Goal: Answer question/provide support

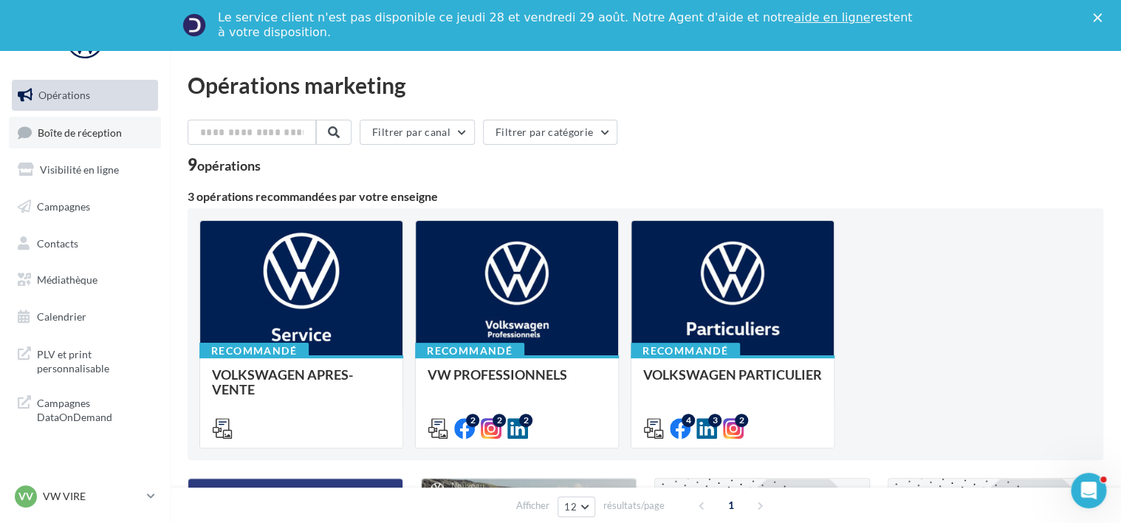
click at [106, 146] on link "Boîte de réception" at bounding box center [85, 133] width 152 height 32
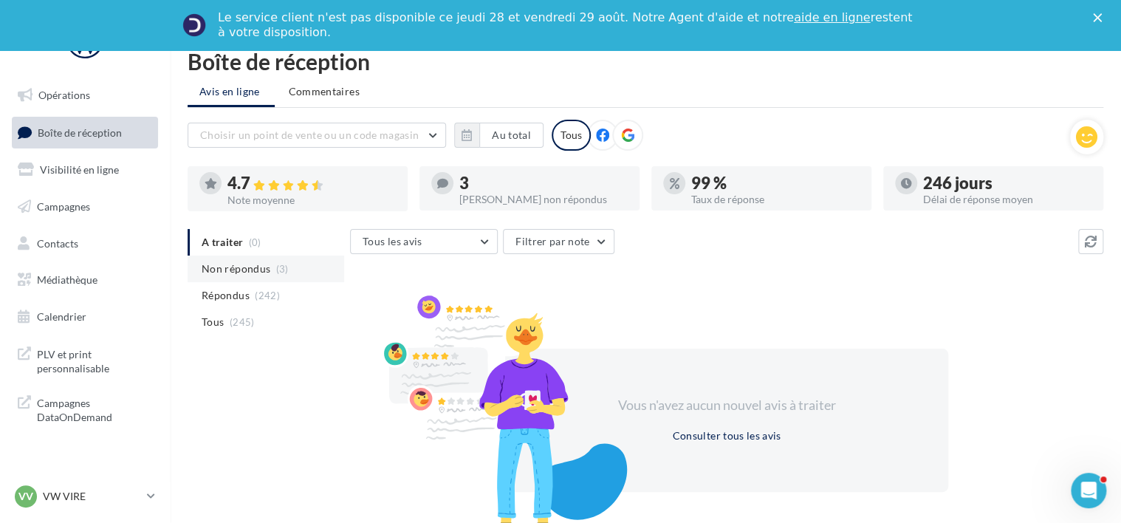
click at [250, 266] on span "Non répondus" at bounding box center [236, 268] width 69 height 15
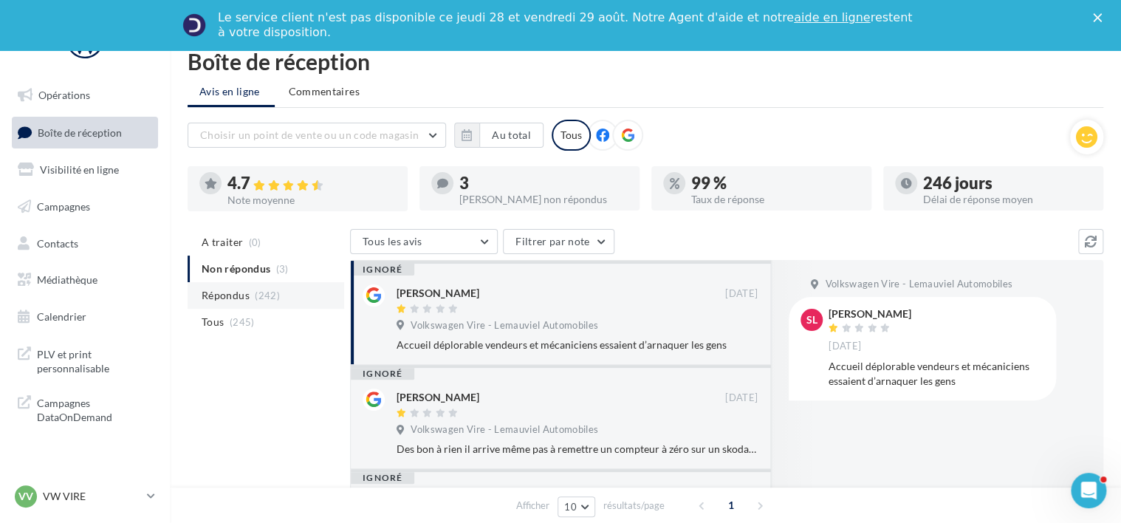
click at [236, 289] on span "Répondus" at bounding box center [226, 295] width 48 height 15
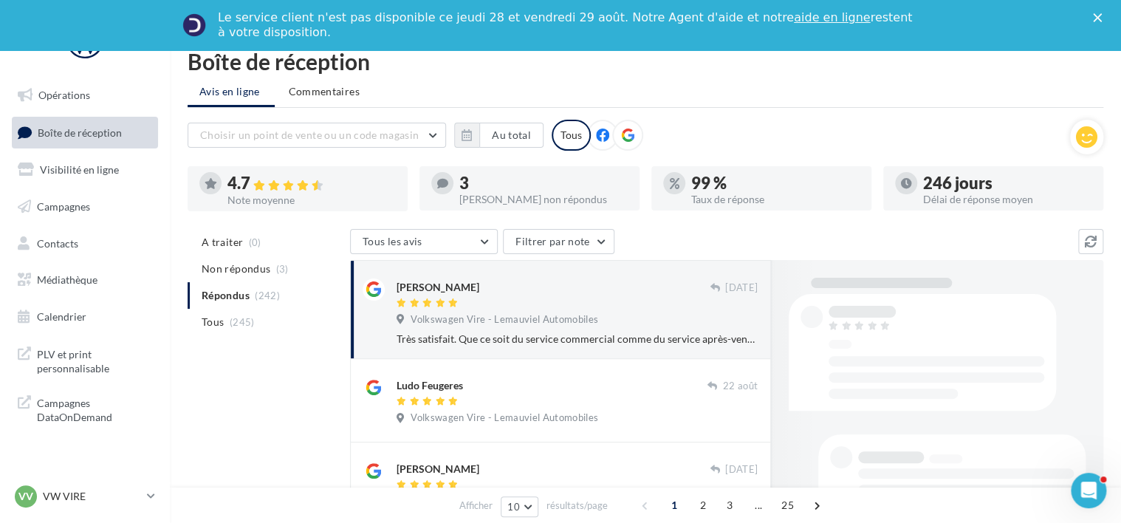
click at [236, 289] on ul "A traiter (0) Non répondus (3) Répondus (242) Tous (245)" at bounding box center [266, 282] width 157 height 106
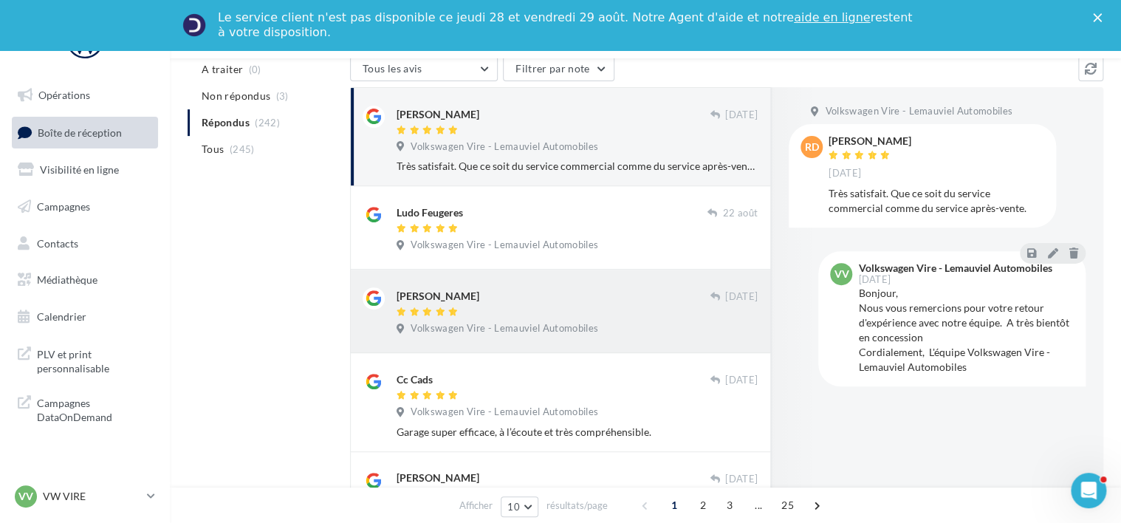
scroll to position [201, 0]
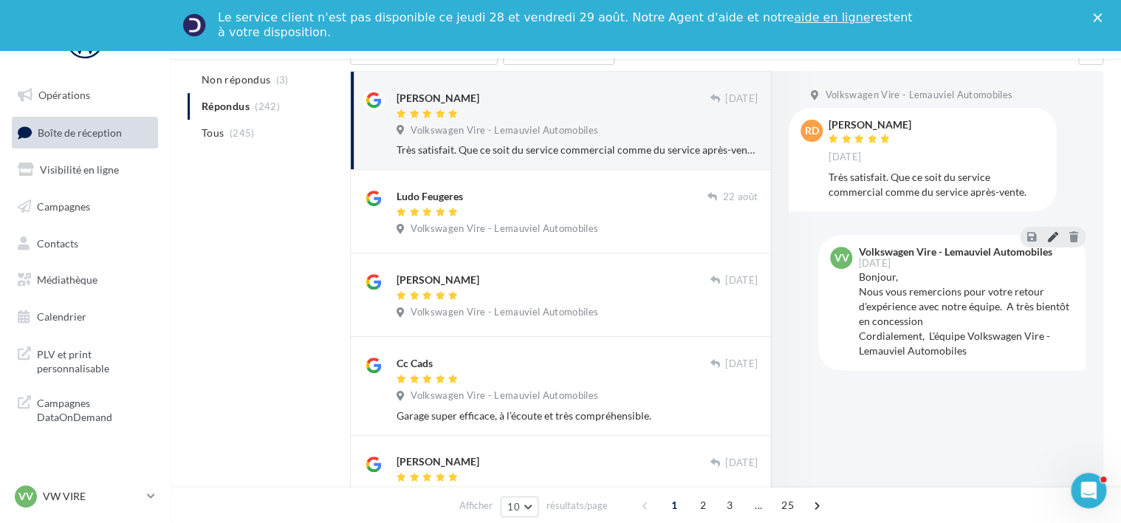
click at [1057, 233] on icon at bounding box center [1052, 236] width 10 height 10
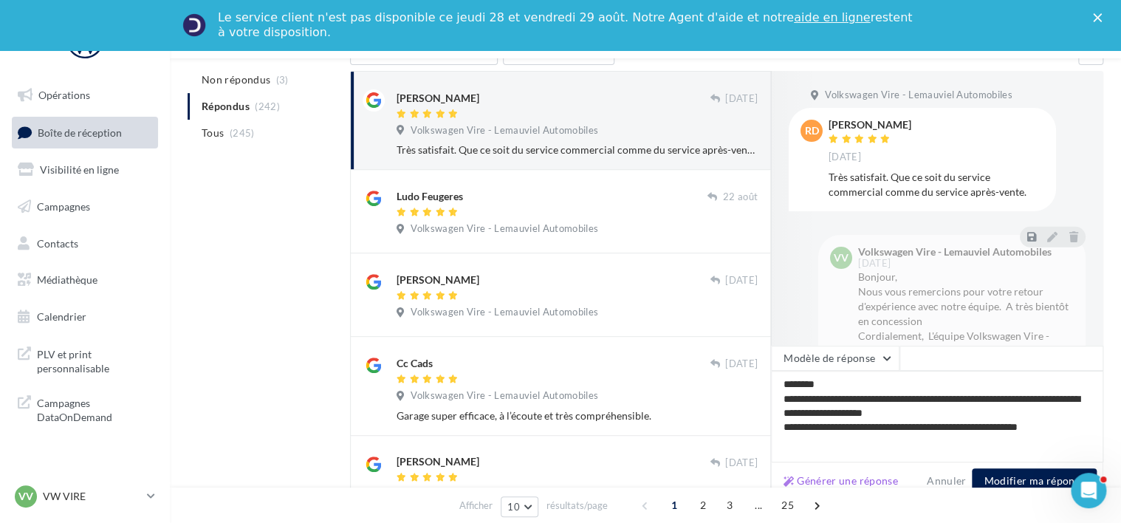
click at [854, 431] on textarea "**********" at bounding box center [937, 417] width 332 height 92
type textarea "**********"
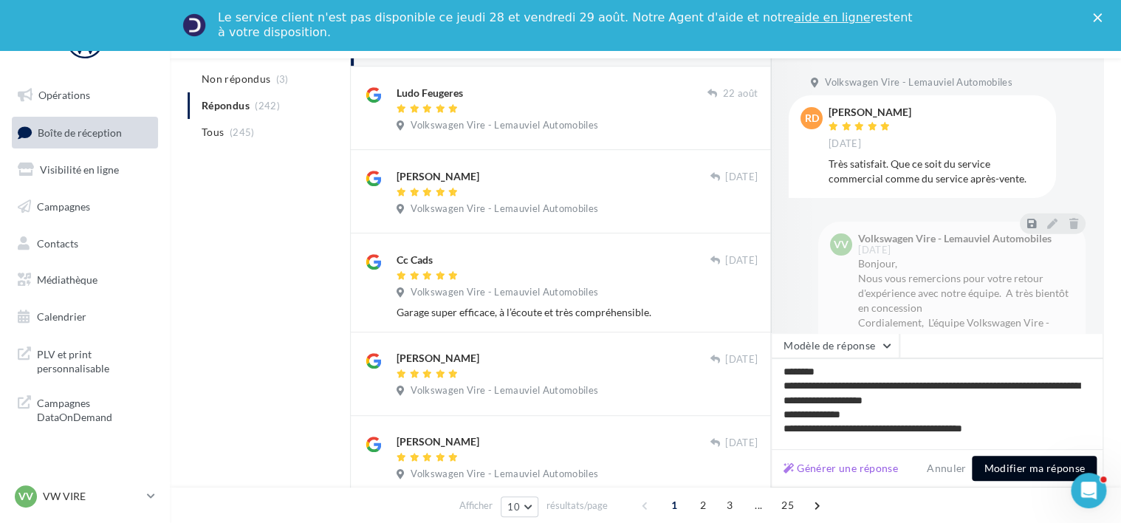
type textarea "**********"
click at [988, 464] on button "Modifier ma réponse" at bounding box center [1034, 468] width 125 height 25
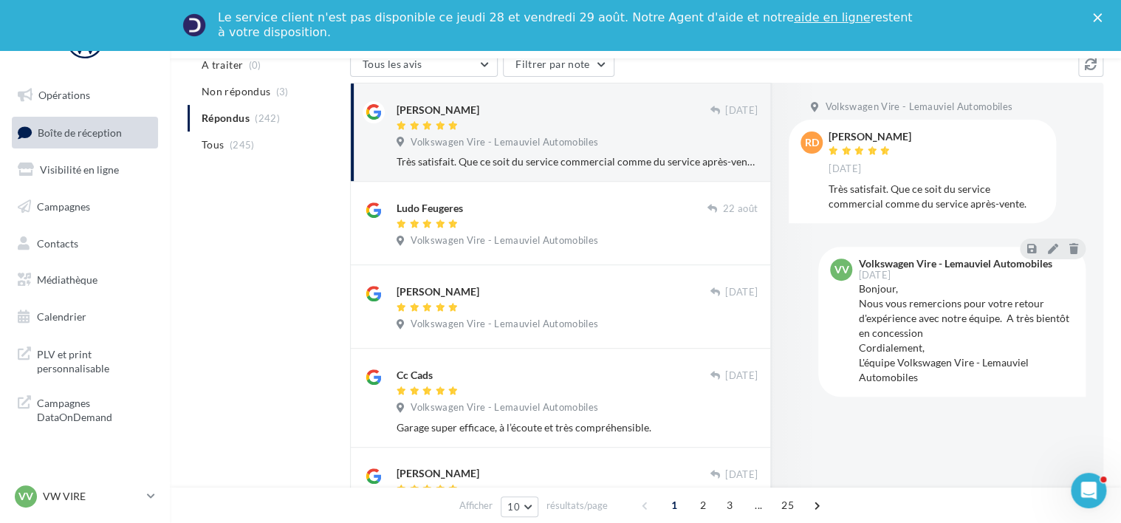
scroll to position [191, 0]
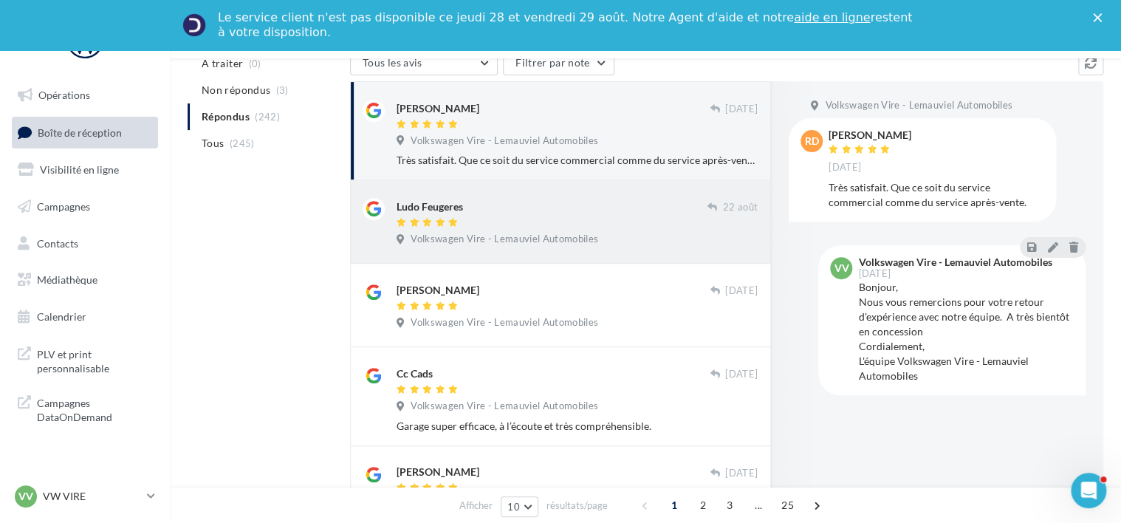
click at [644, 225] on div at bounding box center [552, 223] width 311 height 13
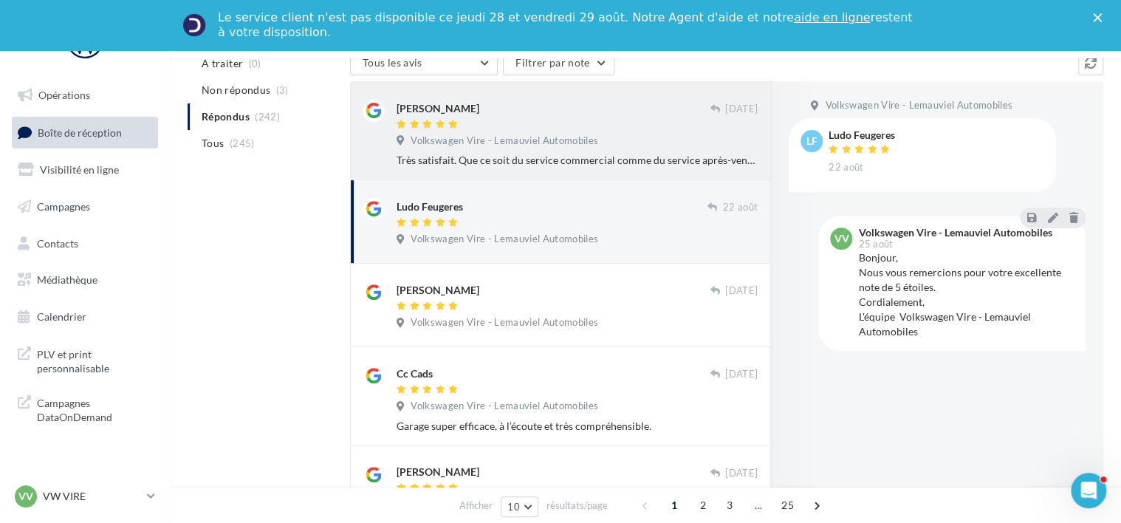
click at [623, 134] on div "Volkswagen Vire - Lemauviel Automobiles" at bounding box center [577, 142] width 361 height 16
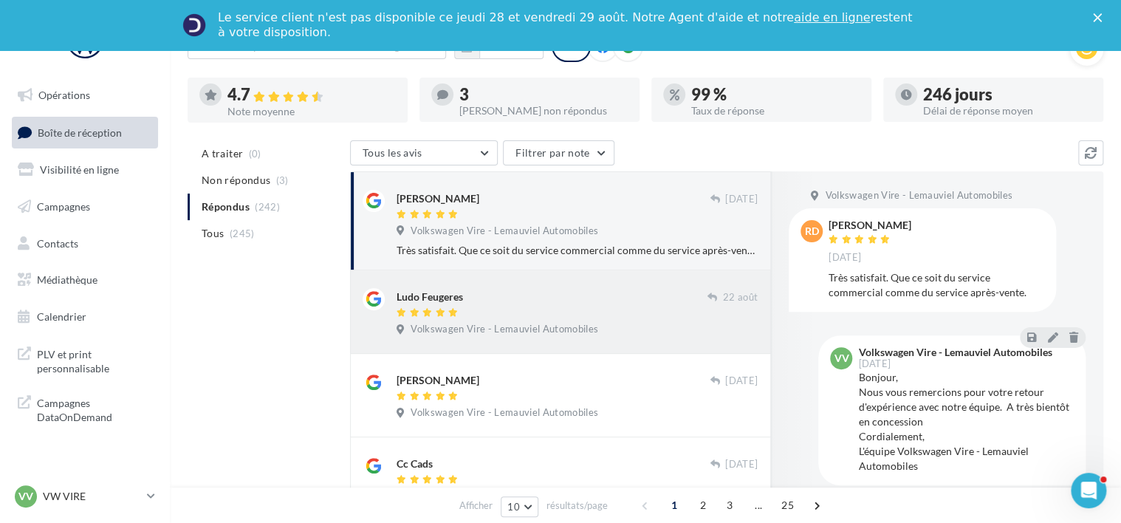
scroll to position [0, 0]
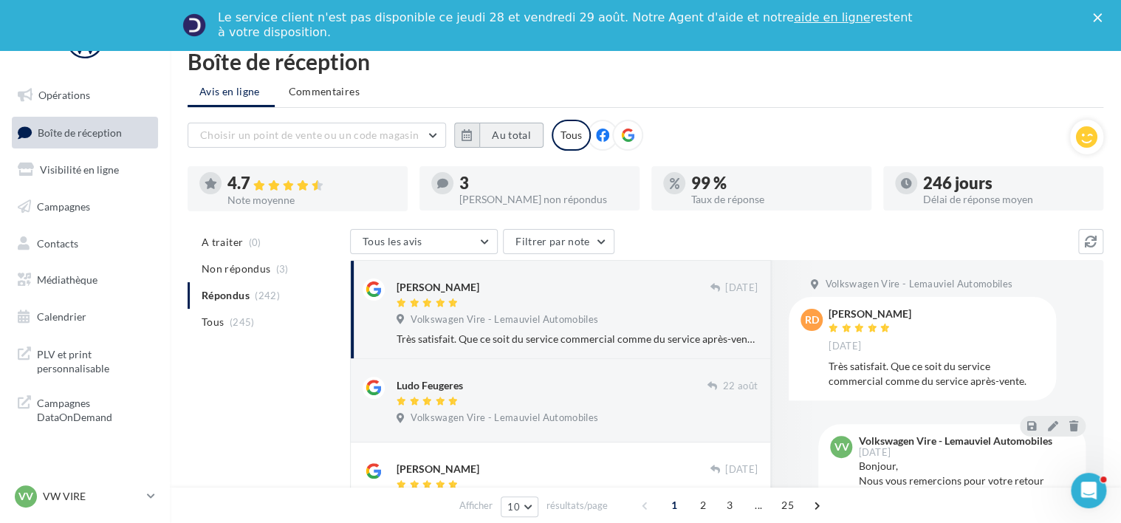
click at [482, 132] on button "Au total" at bounding box center [511, 135] width 64 height 25
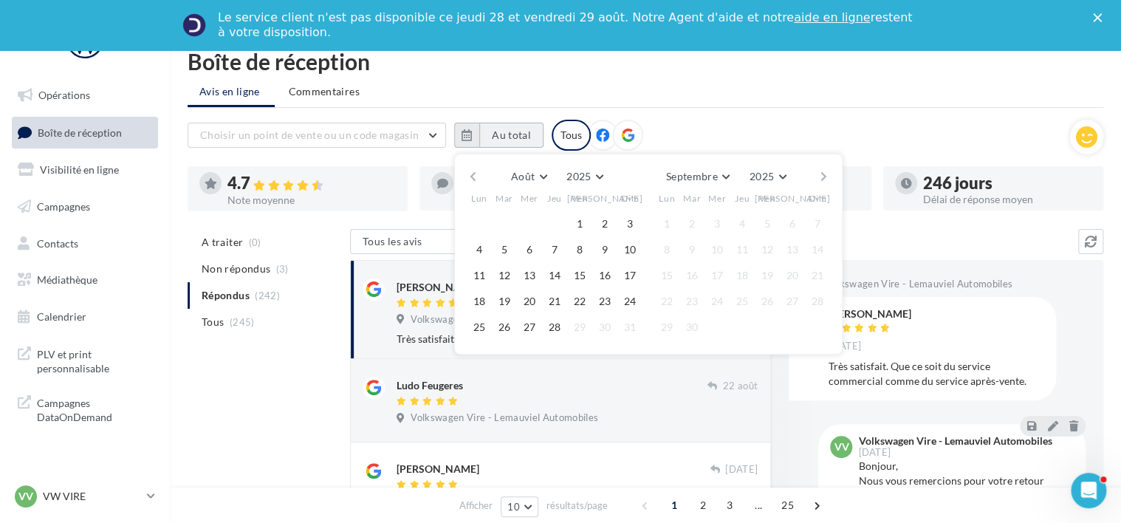
click at [479, 128] on button "Au total" at bounding box center [511, 135] width 64 height 25
click at [576, 219] on button "1" at bounding box center [580, 224] width 22 height 22
click at [555, 322] on button "28" at bounding box center [555, 327] width 22 height 22
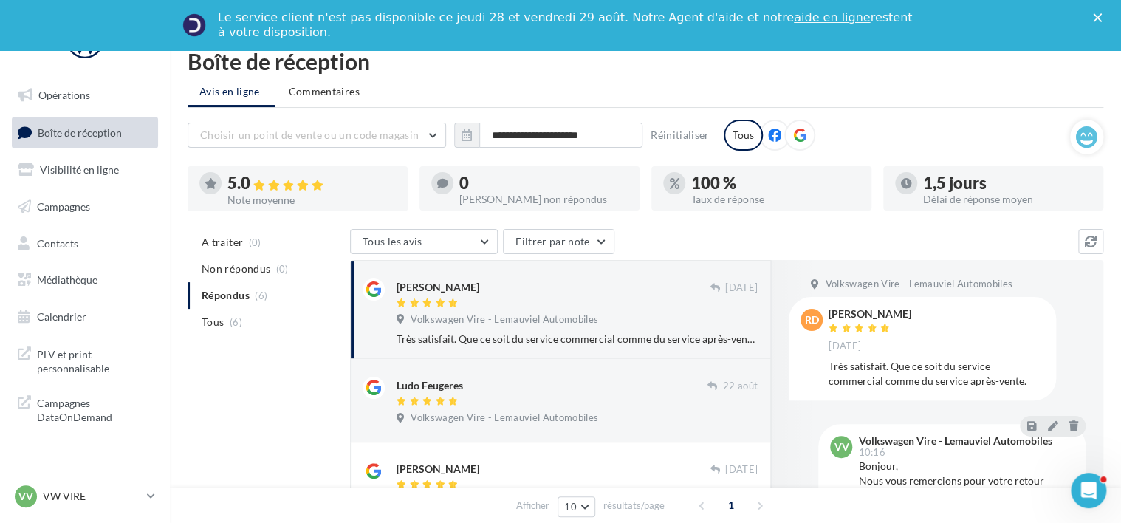
click at [637, 245] on div "Tous les avis Tous les avis Avis avec commentaire Avis sans commentaire Filtrer…" at bounding box center [714, 243] width 728 height 28
click at [133, 485] on div "VV VW VIRE vw-vir-lan" at bounding box center [78, 496] width 126 height 22
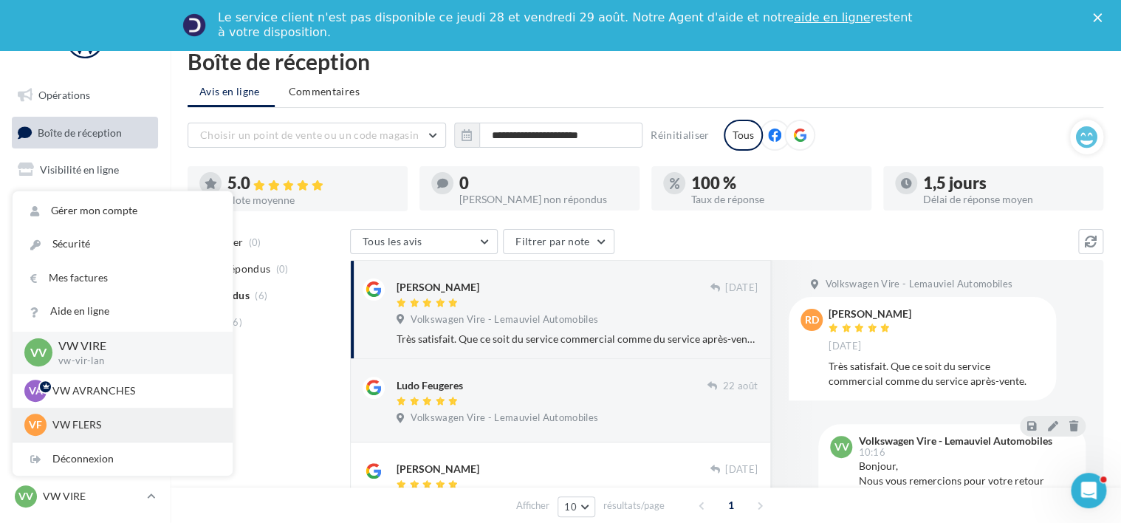
click at [107, 428] on p "VW FLERS" at bounding box center [133, 424] width 163 height 15
